Goal: Navigation & Orientation: Find specific page/section

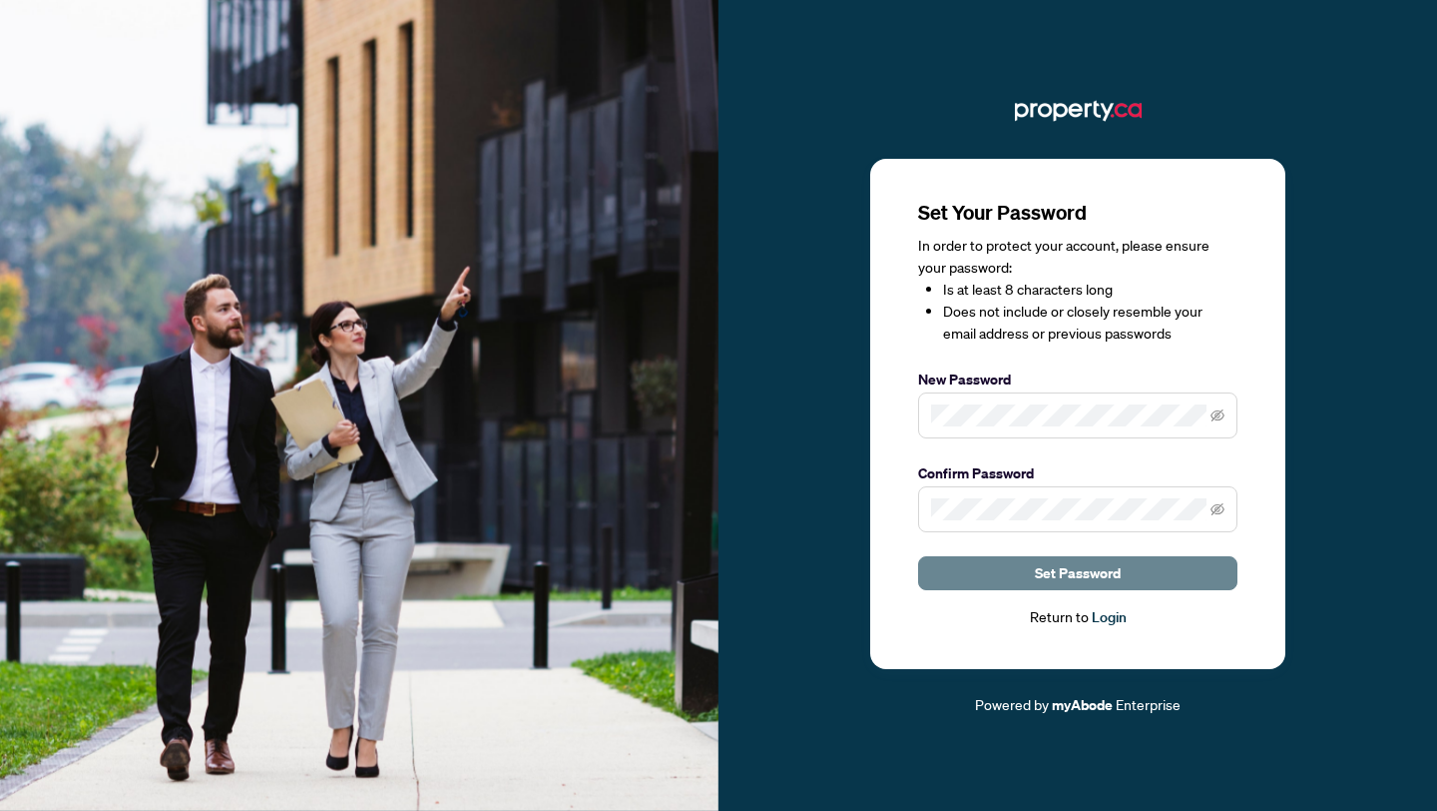
click at [1135, 583] on button "Set Password" at bounding box center [1077, 573] width 319 height 34
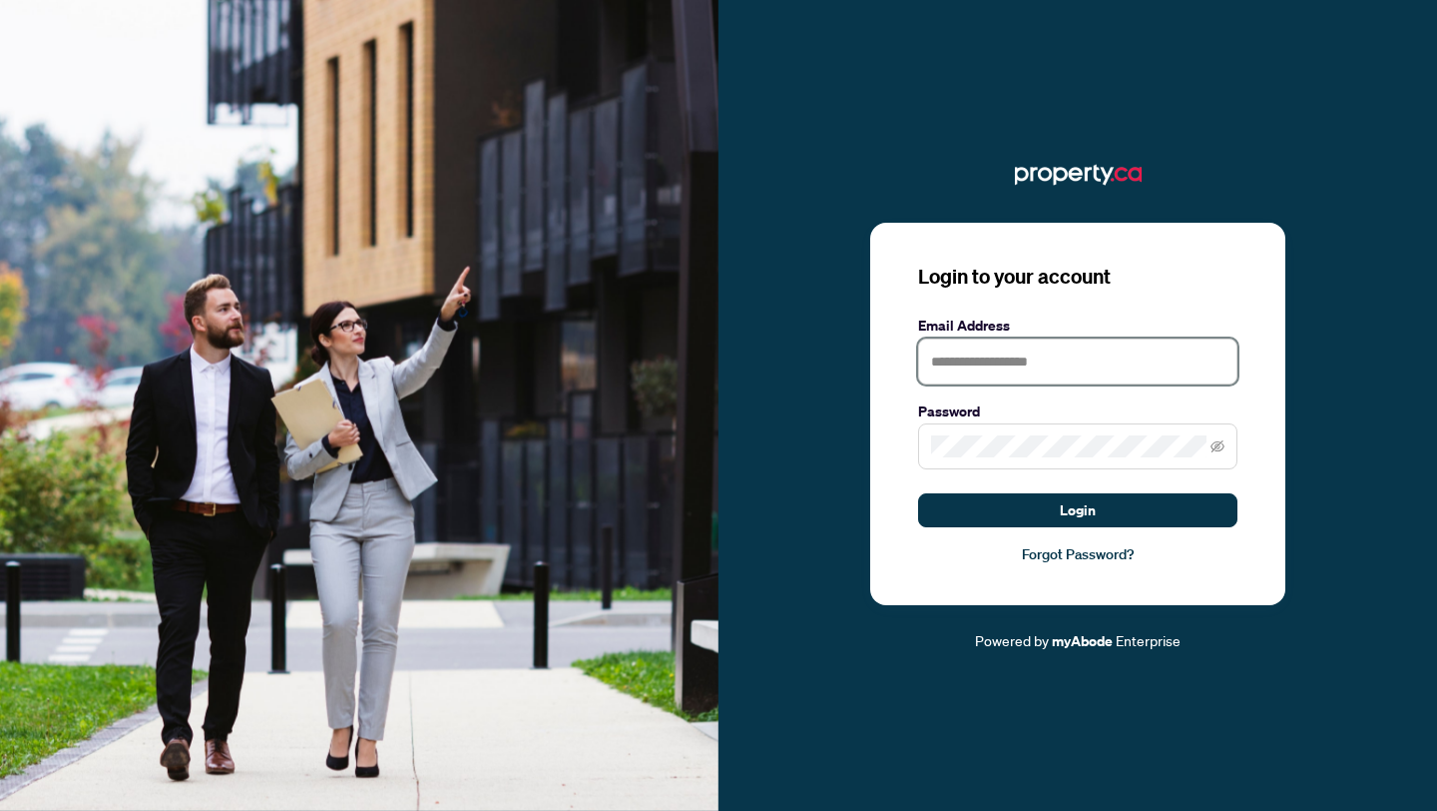
click at [1075, 359] on input "text" at bounding box center [1077, 361] width 319 height 46
type input "**********"
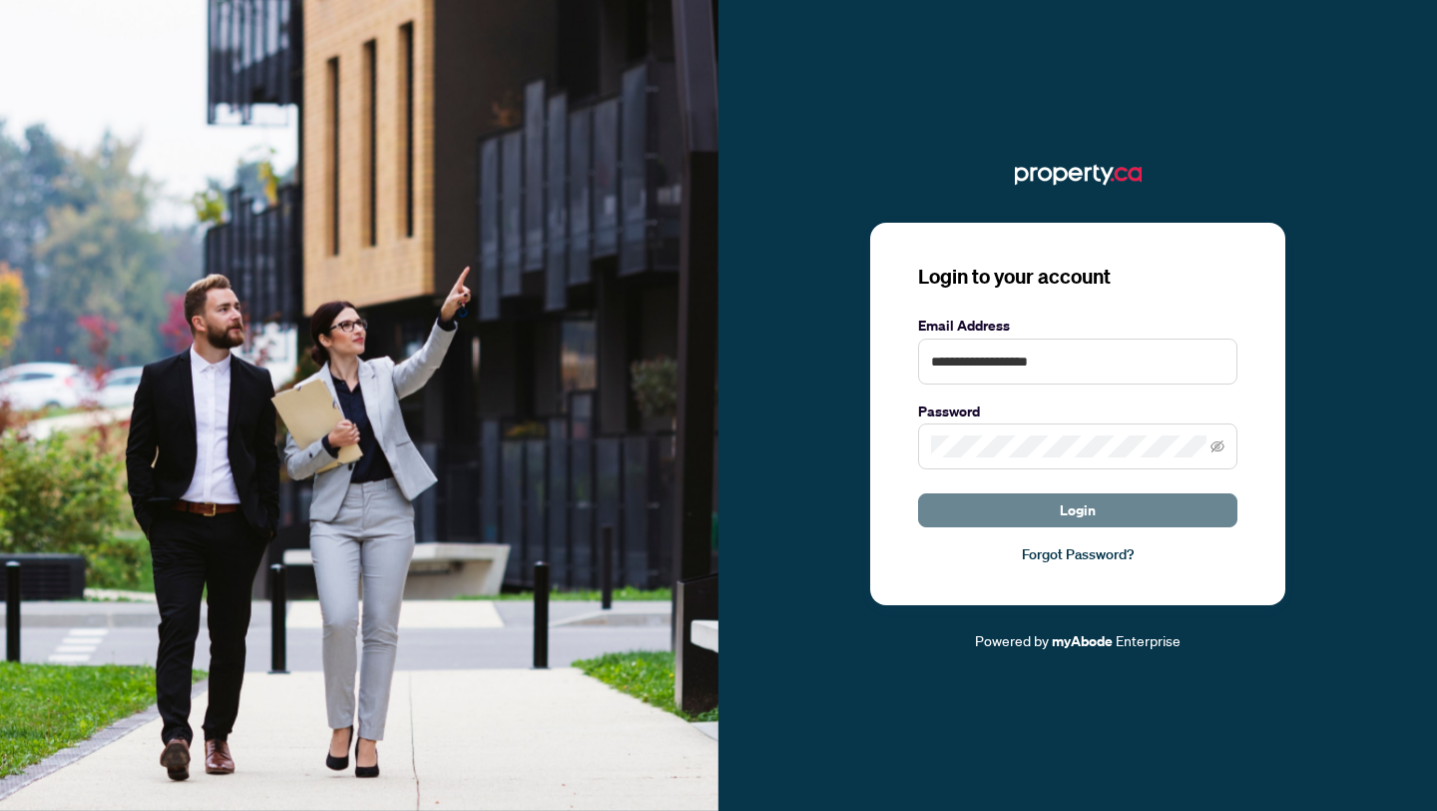
click at [1119, 515] on button "Login" at bounding box center [1077, 510] width 319 height 34
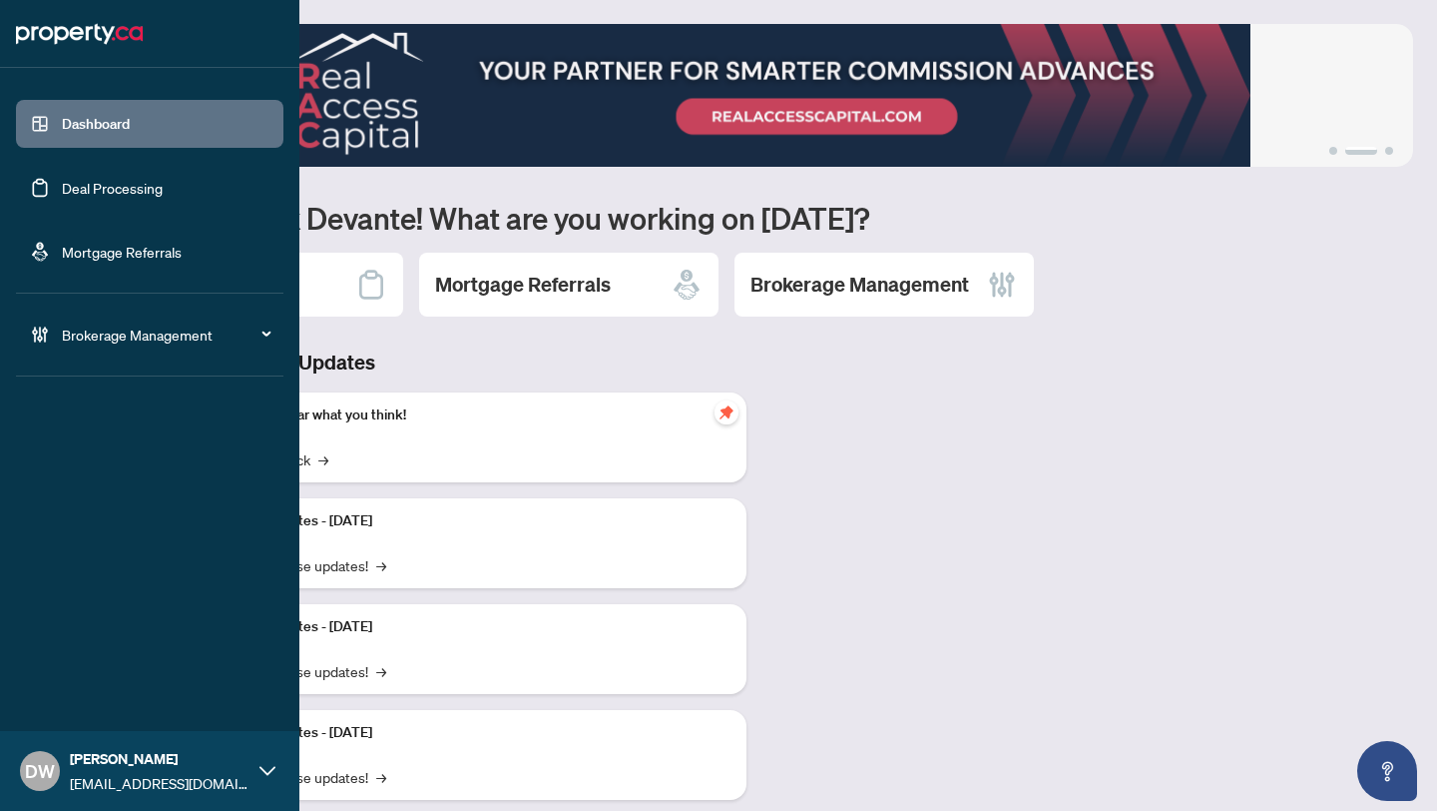
click at [62, 189] on link "Deal Processing" at bounding box center [112, 188] width 101 height 18
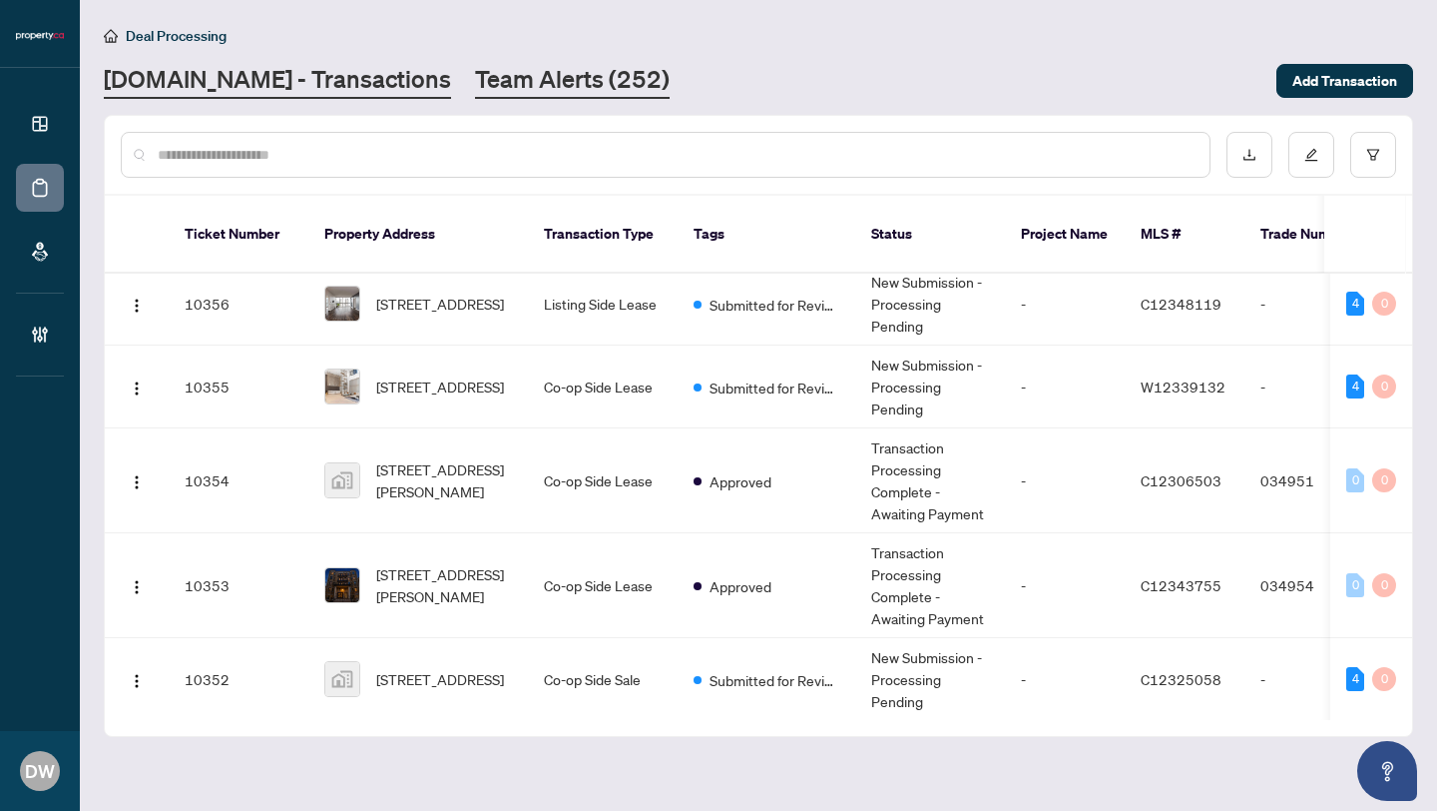
scroll to position [974, 0]
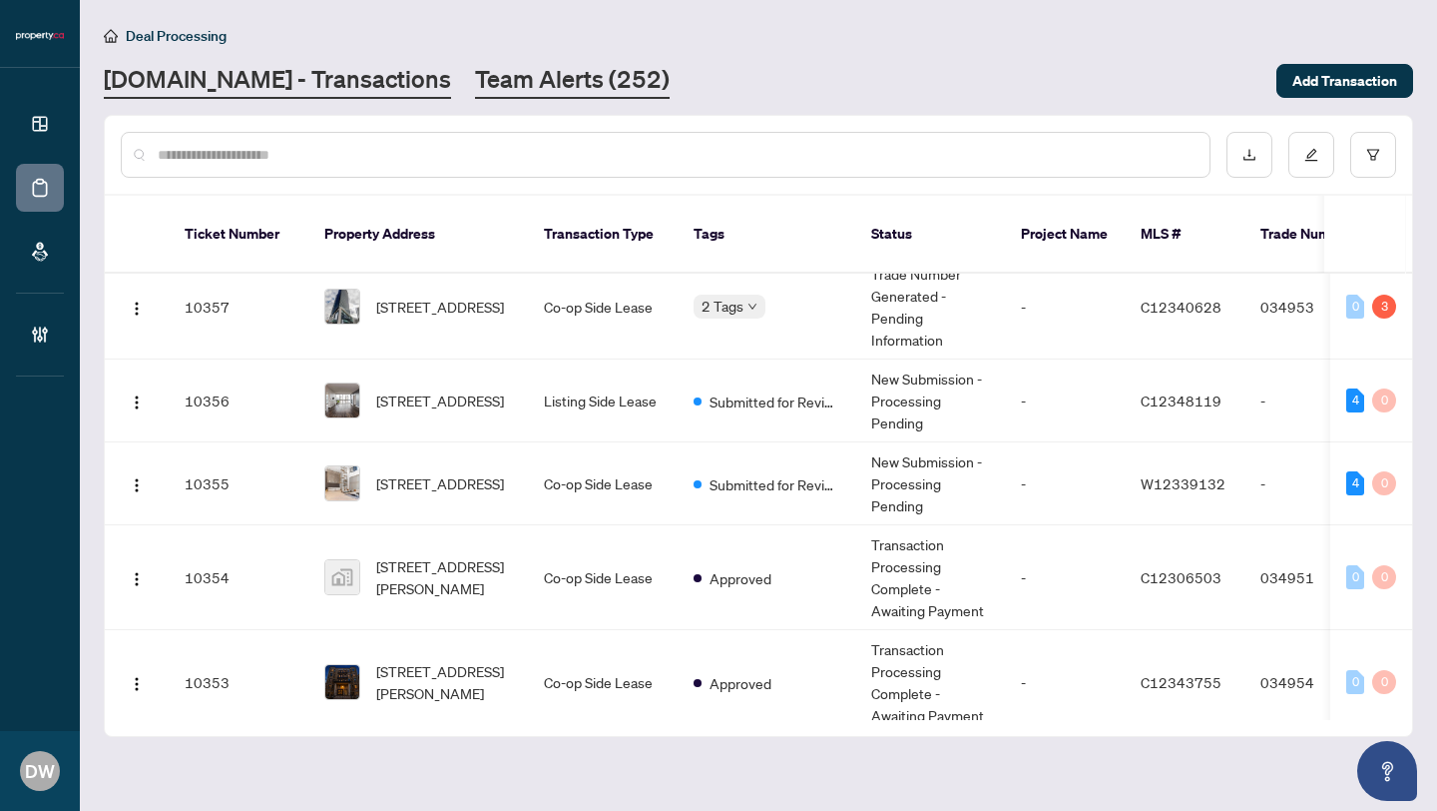
click at [547, 68] on link "Team Alerts (252)" at bounding box center [572, 81] width 195 height 36
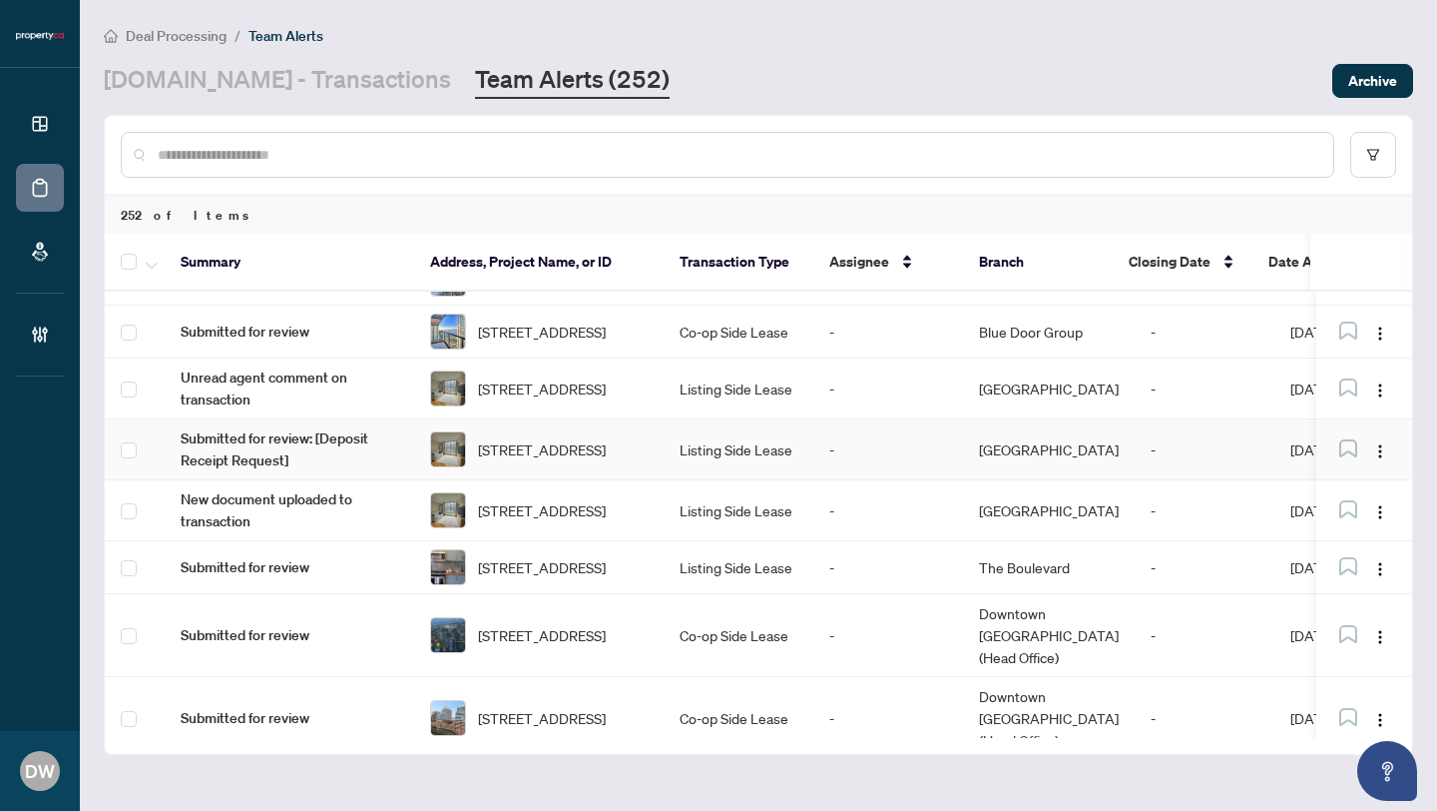
scroll to position [772, 0]
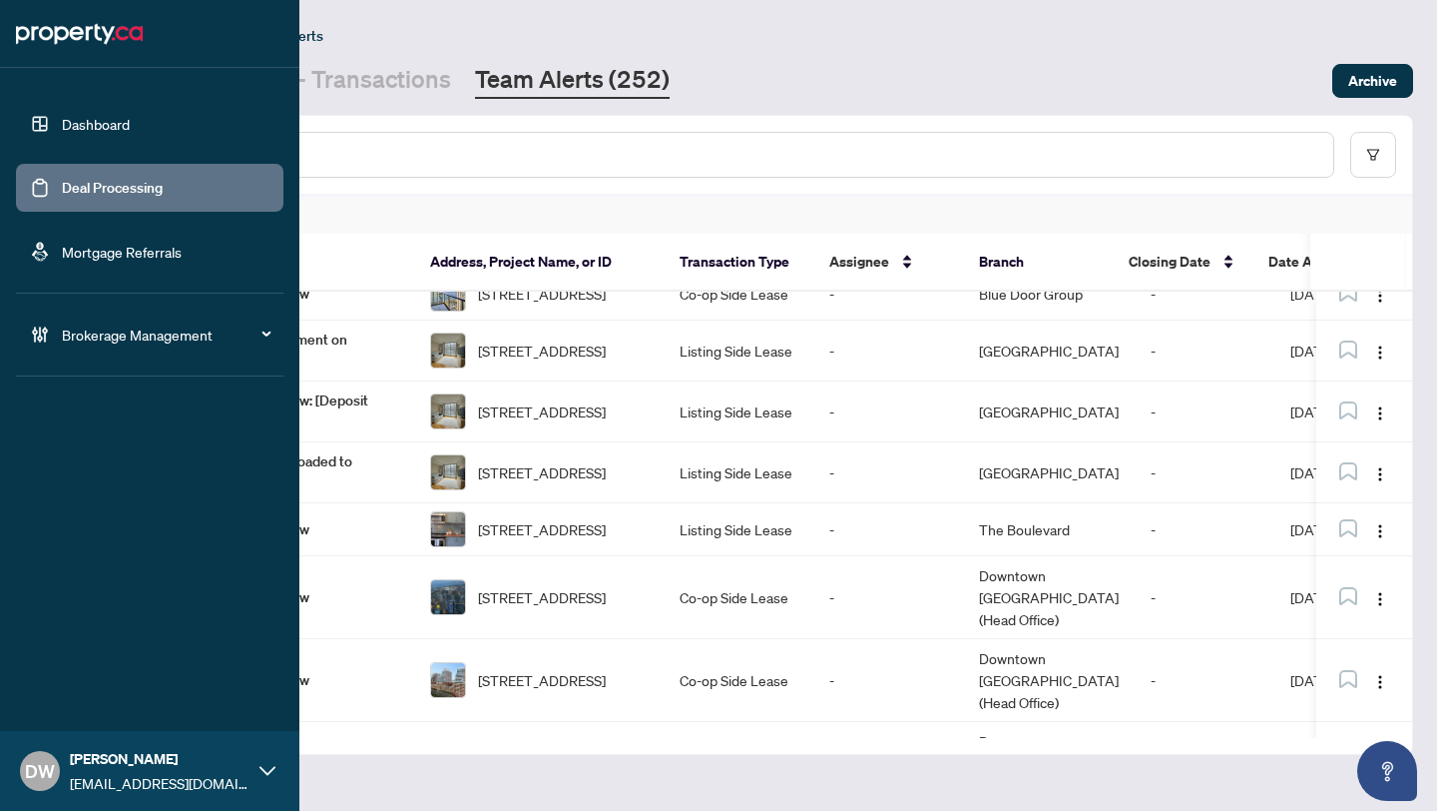
click at [174, 329] on span "Brokerage Management" at bounding box center [166, 334] width 208 height 22
click at [155, 411] on link "Settings Overview" at bounding box center [98, 414] width 113 height 18
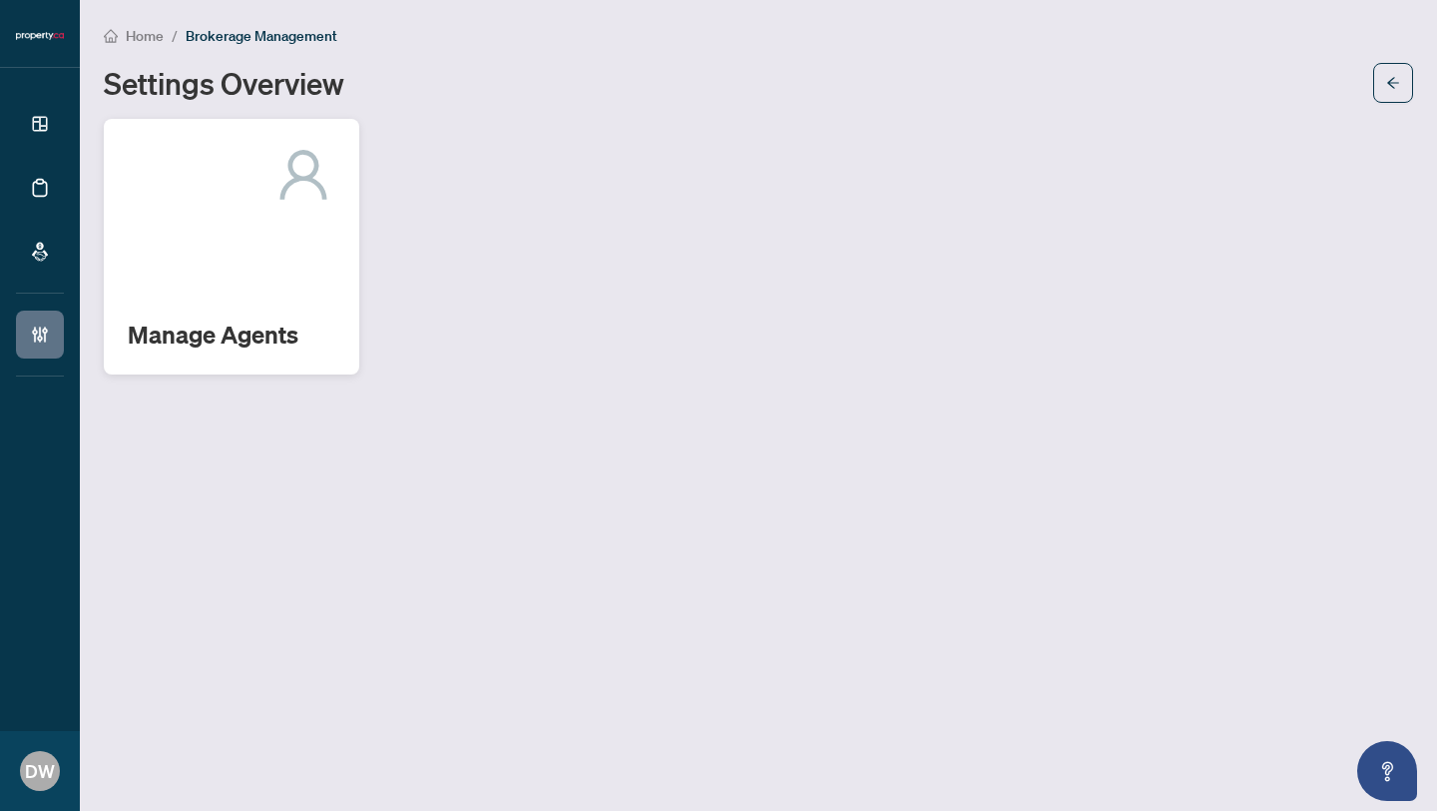
click at [266, 226] on div "Manage Agents" at bounding box center [232, 247] width 256 height 256
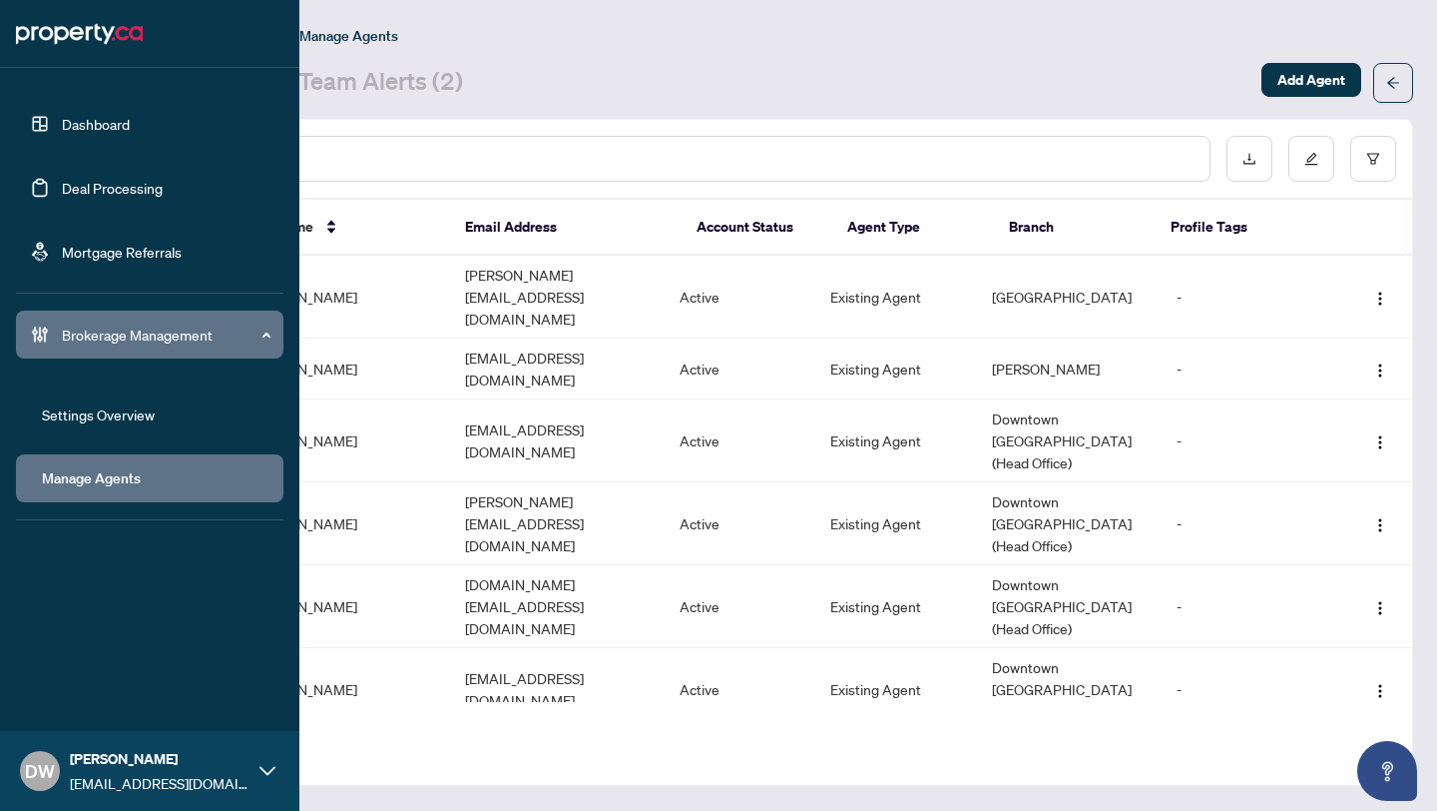
click at [87, 179] on link "Deal Processing" at bounding box center [112, 188] width 101 height 18
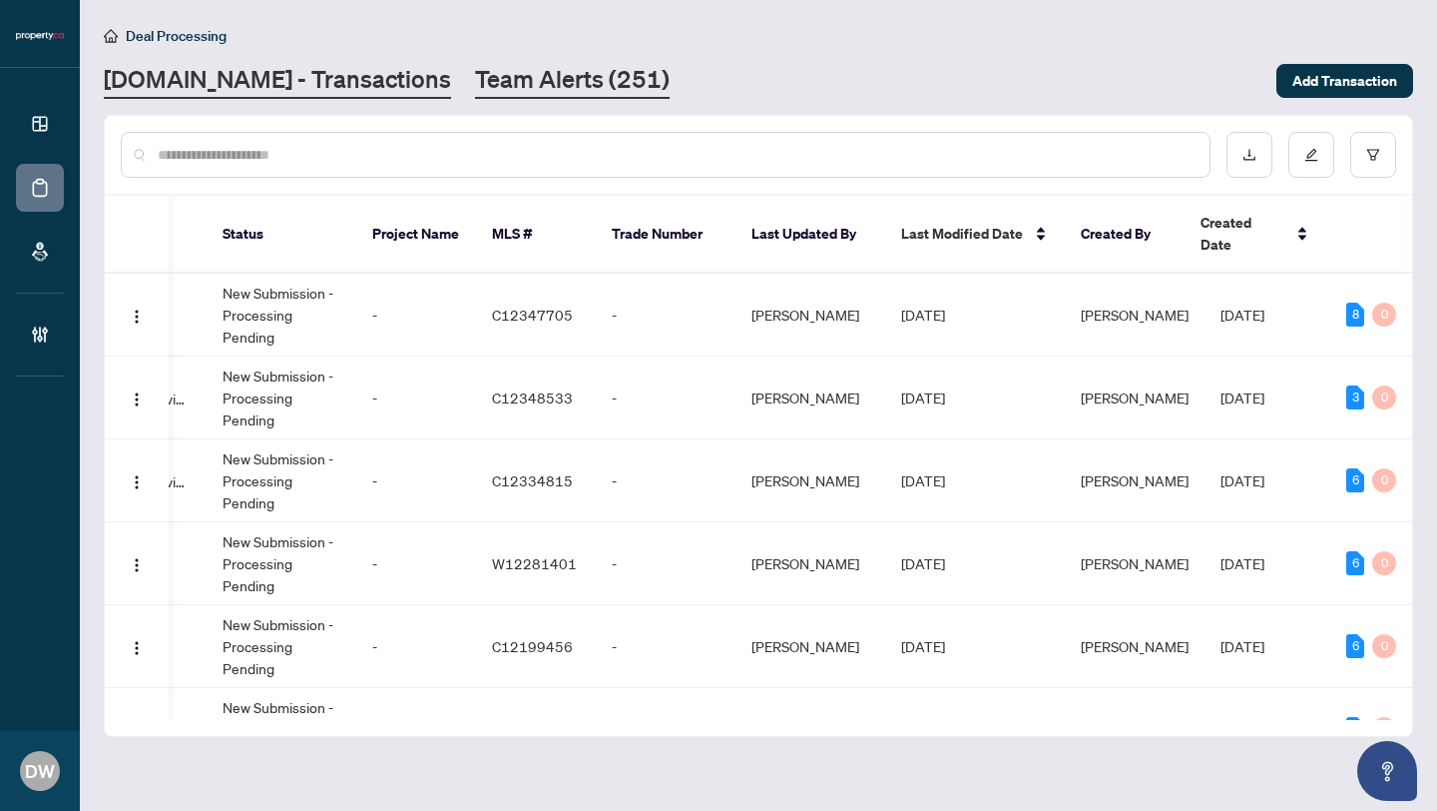
click at [553, 83] on link "Team Alerts (251)" at bounding box center [572, 81] width 195 height 36
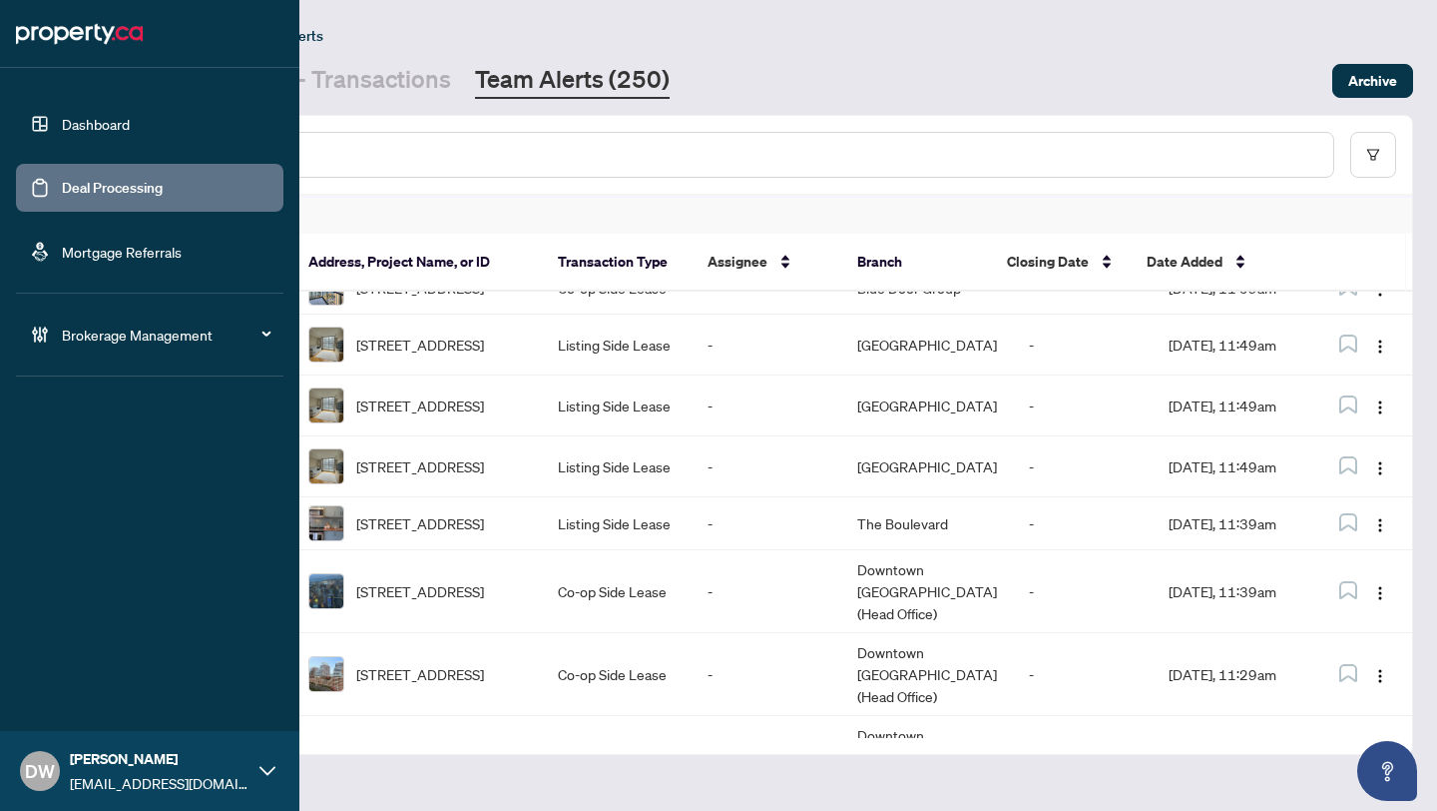
click at [68, 121] on link "Dashboard" at bounding box center [96, 124] width 68 height 18
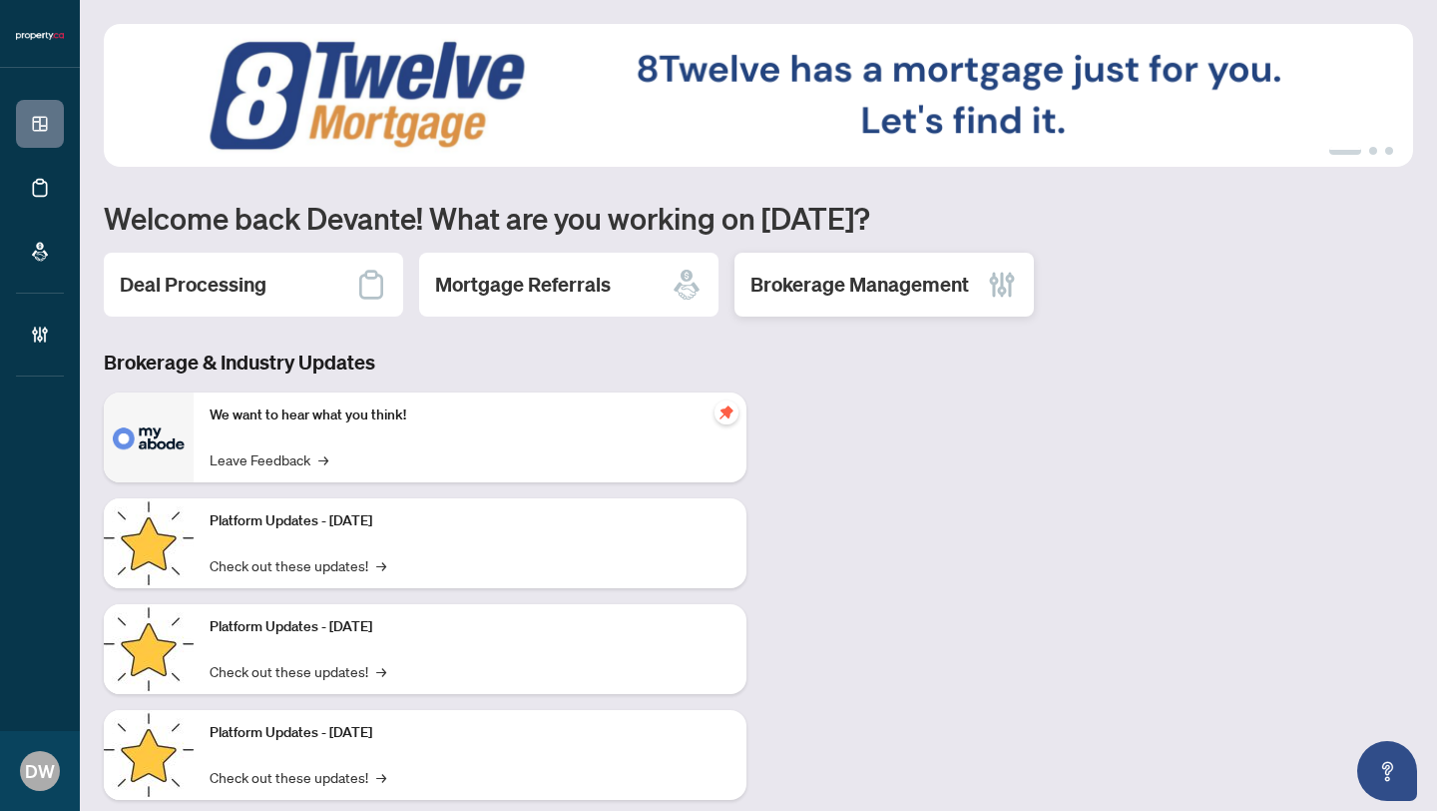
click at [885, 301] on div "Brokerage Management" at bounding box center [884, 285] width 299 height 64
